Goal: Information Seeking & Learning: Learn about a topic

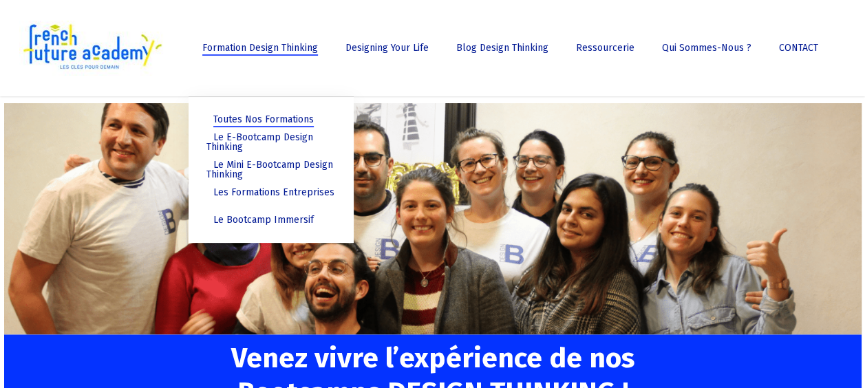
click at [263, 193] on span "Les Formations Entreprises" at bounding box center [273, 193] width 121 height 12
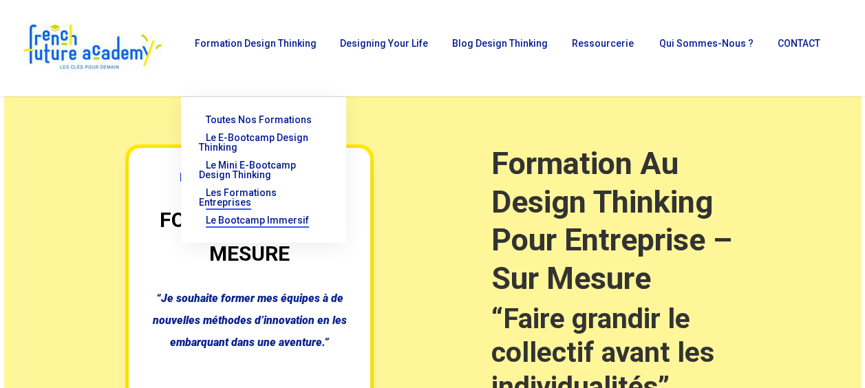
click at [268, 220] on span "Le Bootcamp Immersif" at bounding box center [257, 220] width 103 height 11
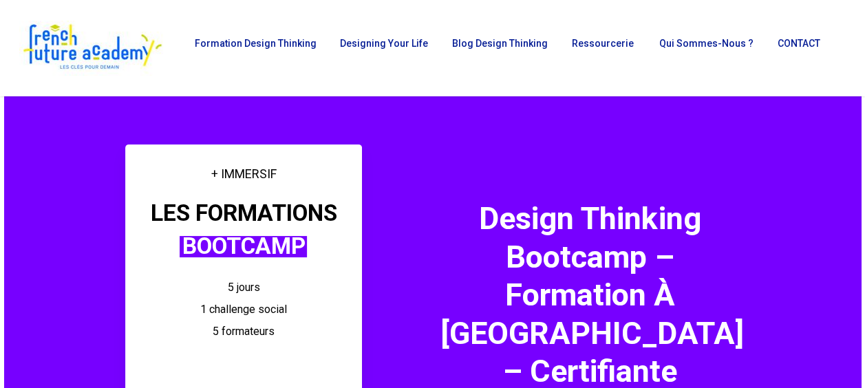
click at [402, 286] on div at bounding box center [401, 306] width 48 height 323
